Goal: Register for event/course

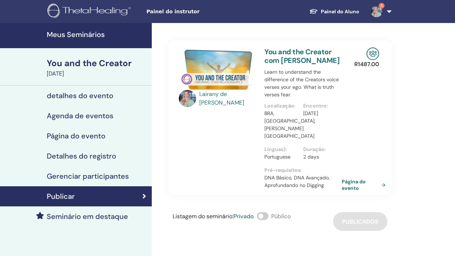
click at [390, 12] on link "5" at bounding box center [380, 11] width 30 height 23
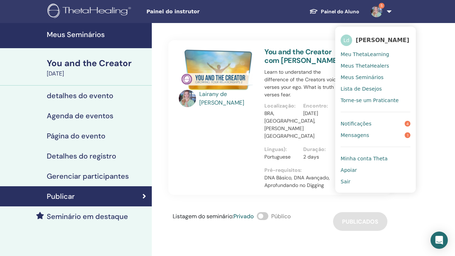
click at [349, 183] on span "Sair" at bounding box center [346, 181] width 10 height 6
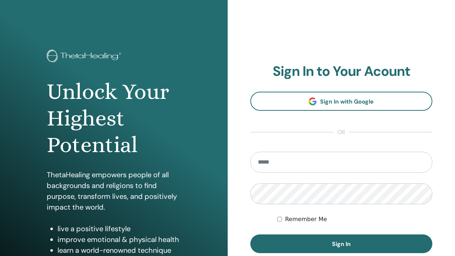
type input "**********"
click at [306, 161] on input "**********" at bounding box center [341, 162] width 182 height 21
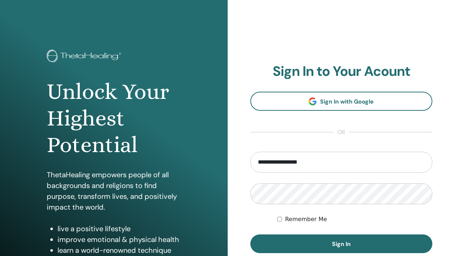
click at [306, 161] on input "**********" at bounding box center [341, 162] width 182 height 21
type input "**********"
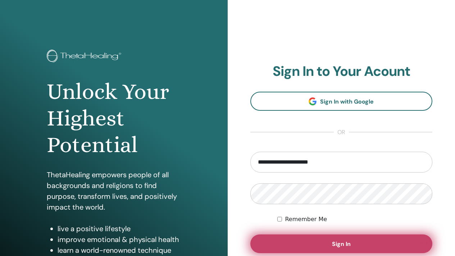
click at [327, 240] on button "Sign In" at bounding box center [341, 244] width 182 height 19
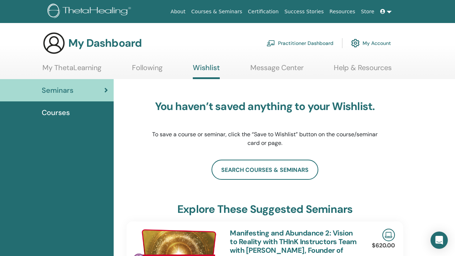
click at [86, 65] on link "My ThetaLearning" at bounding box center [71, 70] width 59 height 14
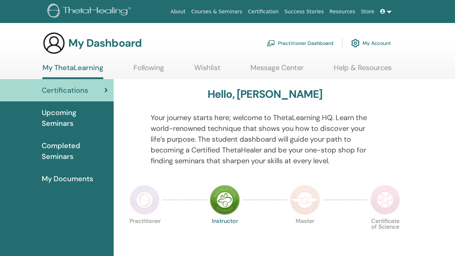
click at [309, 40] on link "Practitioner Dashboard" at bounding box center [300, 43] width 67 height 16
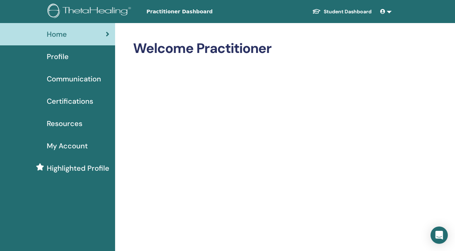
click at [57, 61] on span "Profile" at bounding box center [58, 56] width 22 height 11
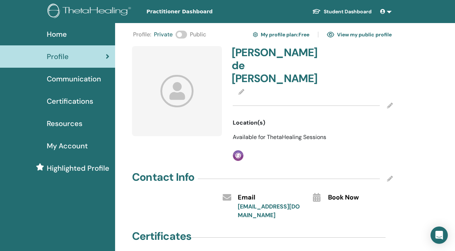
click at [385, 10] on icon at bounding box center [382, 11] width 5 height 5
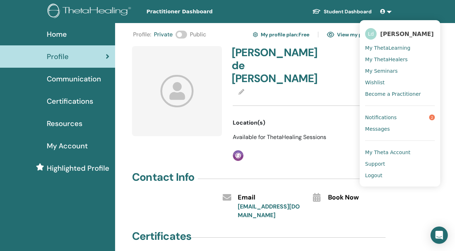
click at [392, 155] on span "My Theta Account" at bounding box center [387, 152] width 45 height 6
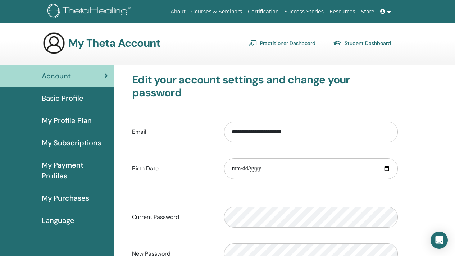
click at [51, 223] on span "Language" at bounding box center [58, 220] width 33 height 11
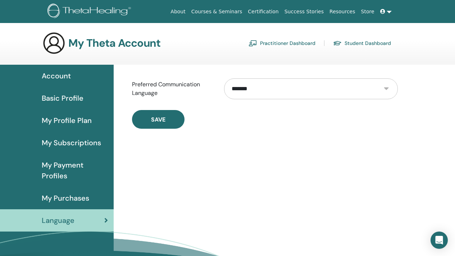
click at [385, 88] on select "**********" at bounding box center [311, 88] width 174 height 21
select select "***"
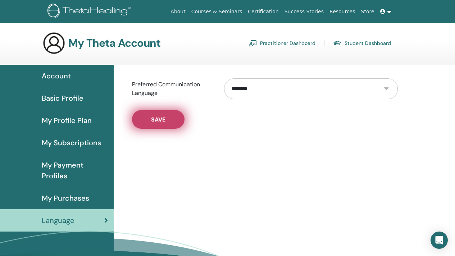
click at [166, 120] on button "Save" at bounding box center [158, 119] width 53 height 19
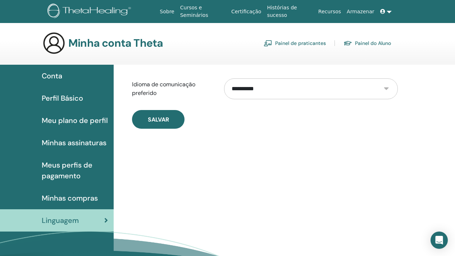
click at [388, 10] on link at bounding box center [385, 11] width 17 height 13
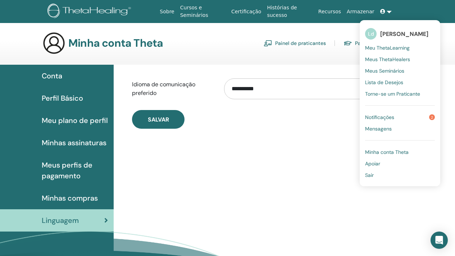
click at [380, 95] on span "Torne-se um Praticante" at bounding box center [392, 94] width 55 height 6
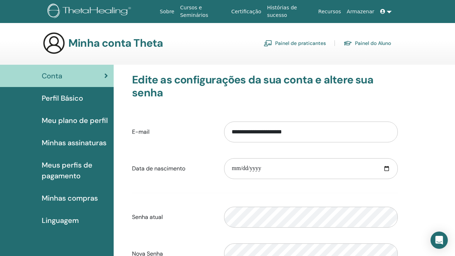
click at [289, 45] on link "Painel de praticantes" at bounding box center [295, 43] width 62 height 12
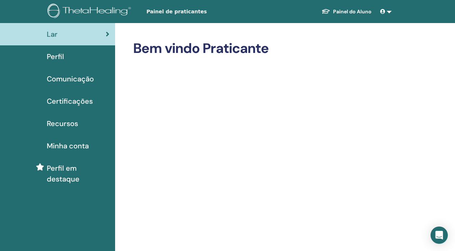
click at [389, 13] on link at bounding box center [385, 11] width 17 height 13
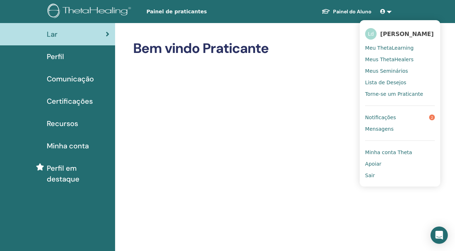
click at [348, 9] on link "Painel do Aluno" at bounding box center [347, 11] width 62 height 13
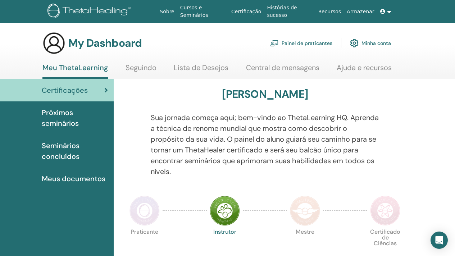
click at [63, 117] on span "Próximos seminários" at bounding box center [75, 118] width 66 height 22
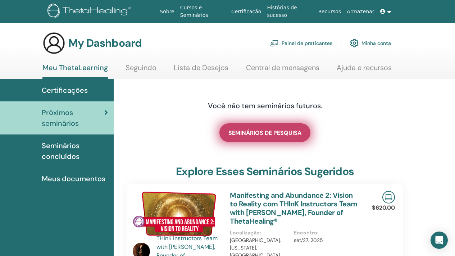
click at [261, 131] on span "SEMINÁRIOS DE PESQUISA" at bounding box center [264, 133] width 73 height 8
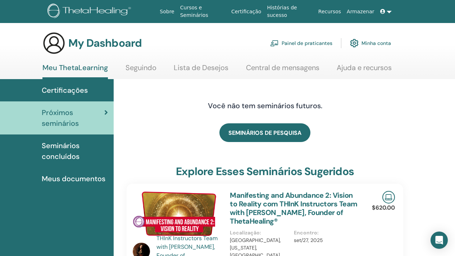
click at [245, 104] on h4 "Você não tem seminários futuros." at bounding box center [265, 105] width 227 height 9
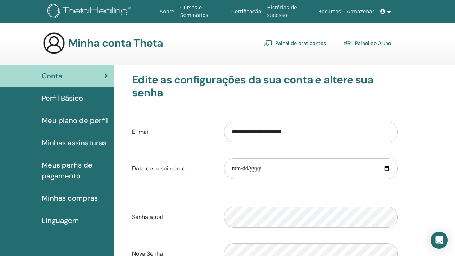
click at [188, 9] on link "Cursos e Seminários" at bounding box center [202, 11] width 51 height 21
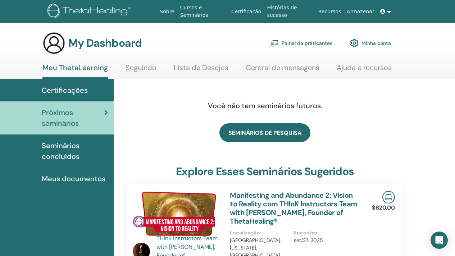
click at [66, 92] on span "Certificações" at bounding box center [65, 90] width 46 height 11
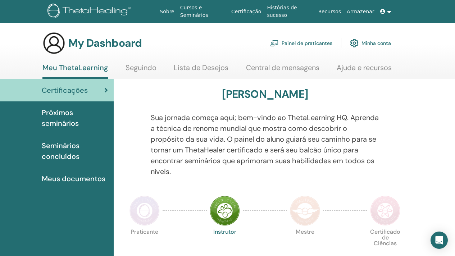
click at [144, 211] on img at bounding box center [145, 211] width 30 height 30
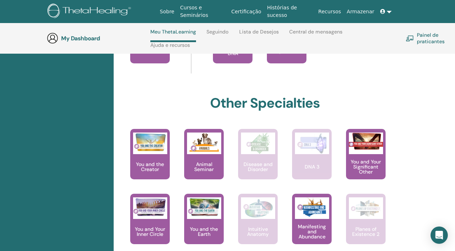
drag, startPoint x: 458, startPoint y: 51, endPoint x: 460, endPoint y: 135, distance: 83.9
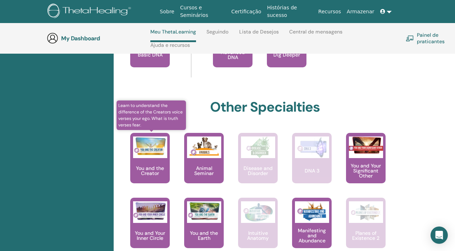
click at [157, 164] on div "You and the Creator" at bounding box center [150, 158] width 40 height 50
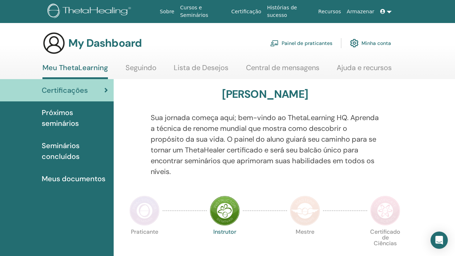
click at [178, 66] on link "Lista de Desejos" at bounding box center [201, 70] width 55 height 14
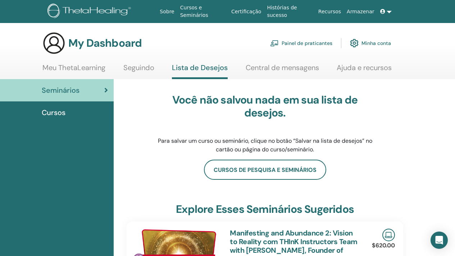
click at [85, 70] on link "Meu ThetaLearning" at bounding box center [73, 70] width 63 height 14
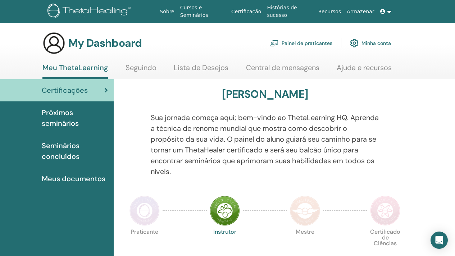
click at [141, 206] on img at bounding box center [145, 211] width 30 height 30
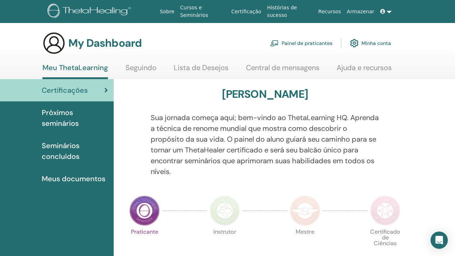
click at [382, 42] on link "Minha conta" at bounding box center [370, 43] width 41 height 16
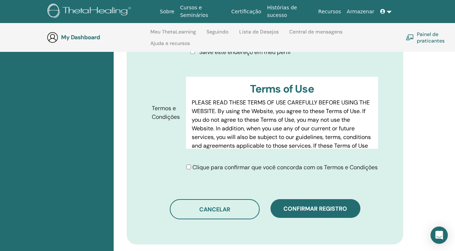
scroll to position [369, 0]
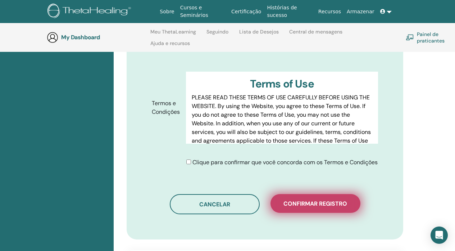
click at [321, 201] on span "Confirmar registro" at bounding box center [316, 204] width 64 height 8
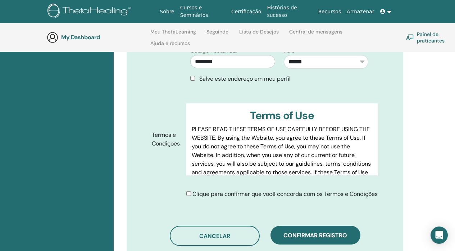
click at [310, 221] on div "**********" at bounding box center [265, 8] width 277 height 525
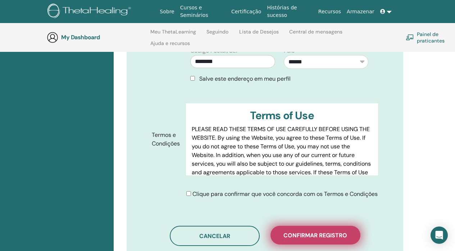
click at [302, 232] on span "Confirmar registro" at bounding box center [316, 235] width 64 height 8
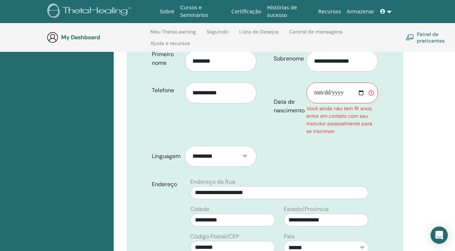
scroll to position [183, 0]
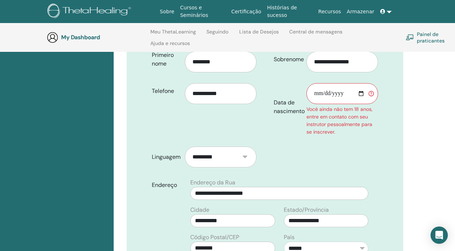
click at [341, 83] on input "Data de nascimento" at bounding box center [343, 93] width 72 height 21
click at [319, 83] on input "Data de nascimento" at bounding box center [343, 93] width 72 height 21
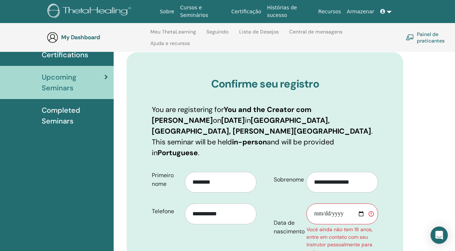
scroll to position [60, 0]
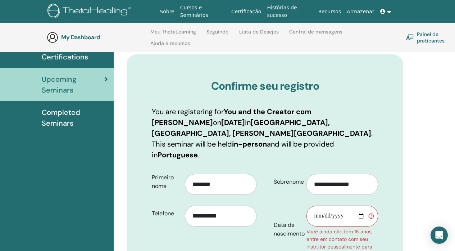
click at [317, 205] on input "Data de nascimento" at bounding box center [343, 215] width 72 height 21
click at [332, 205] on input "Data de nascimento" at bounding box center [343, 215] width 72 height 21
type input "**********"
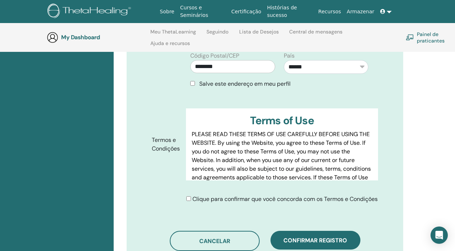
scroll to position [380, 0]
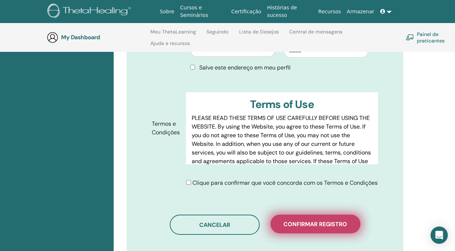
click at [322, 220] on span "Confirmar registro" at bounding box center [316, 224] width 64 height 8
